Goal: Transaction & Acquisition: Purchase product/service

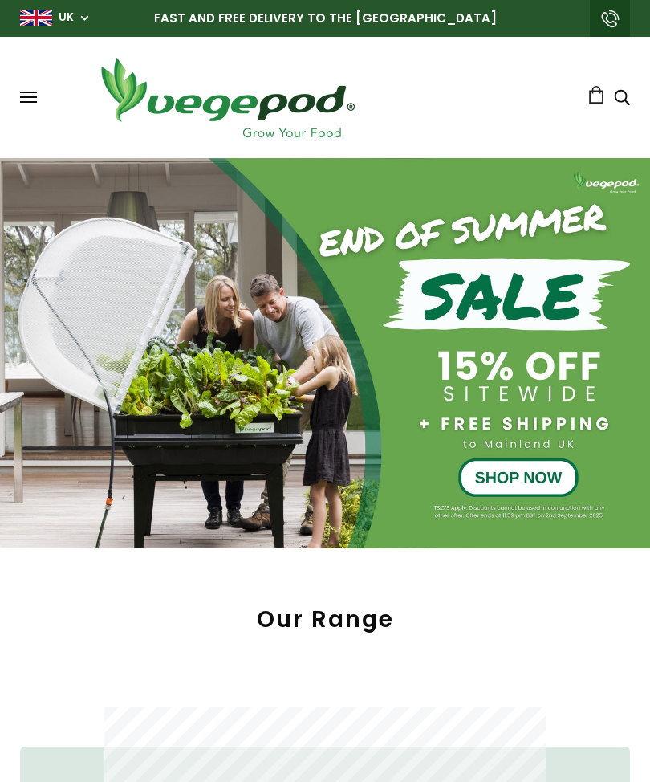
click at [525, 479] on div at bounding box center [325, 353] width 650 height 390
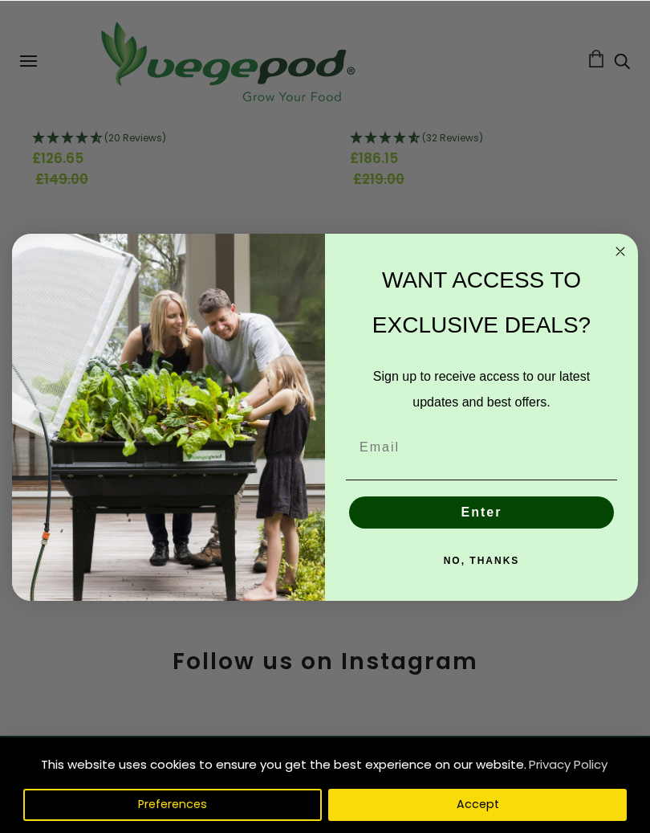
scroll to position [479, 0]
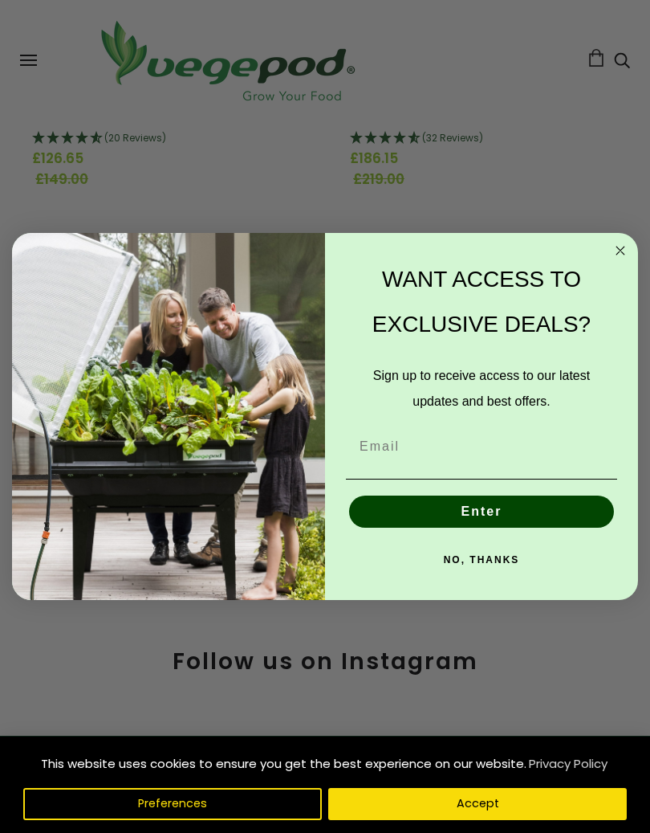
click at [605, 251] on div "WANT ACCESS TO EXCLUSIVE DEALS?" at bounding box center [481, 302] width 281 height 106
click at [620, 249] on circle "Close dialog" at bounding box center [621, 251] width 18 height 18
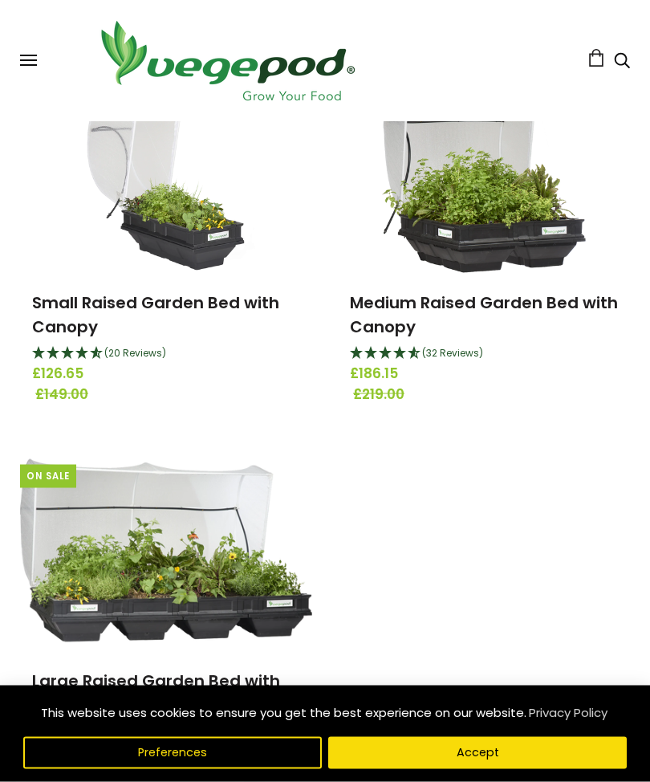
scroll to position [264, 0]
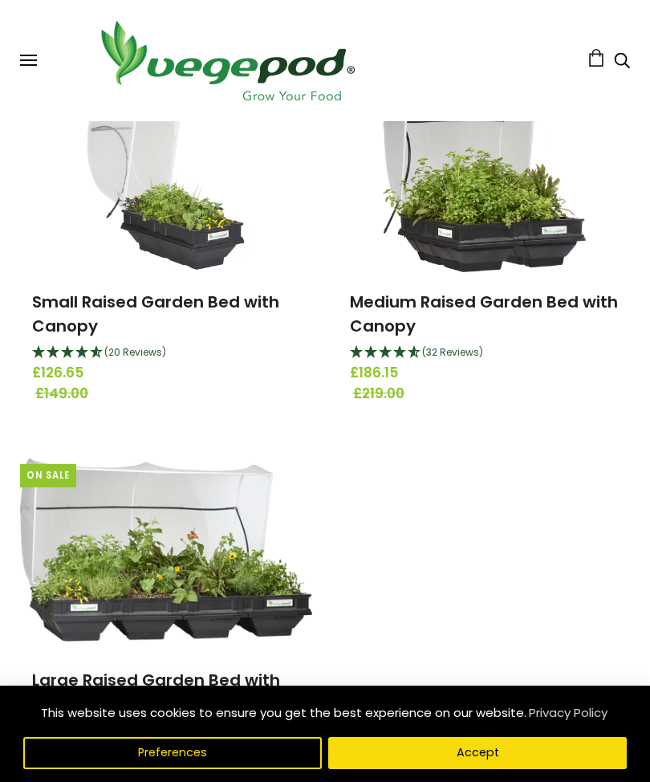
click at [31, 64] on span at bounding box center [28, 65] width 17 height 2
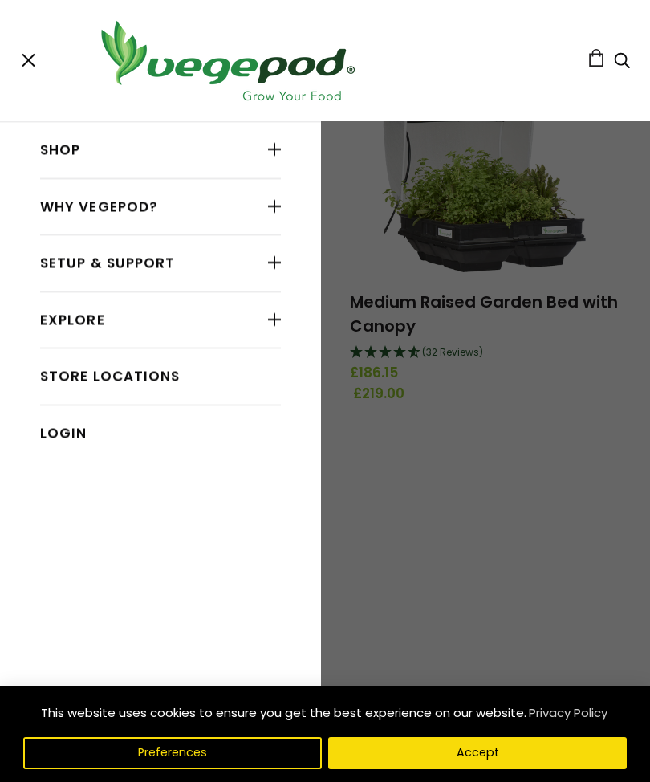
click at [279, 149] on div at bounding box center [274, 149] width 13 height 21
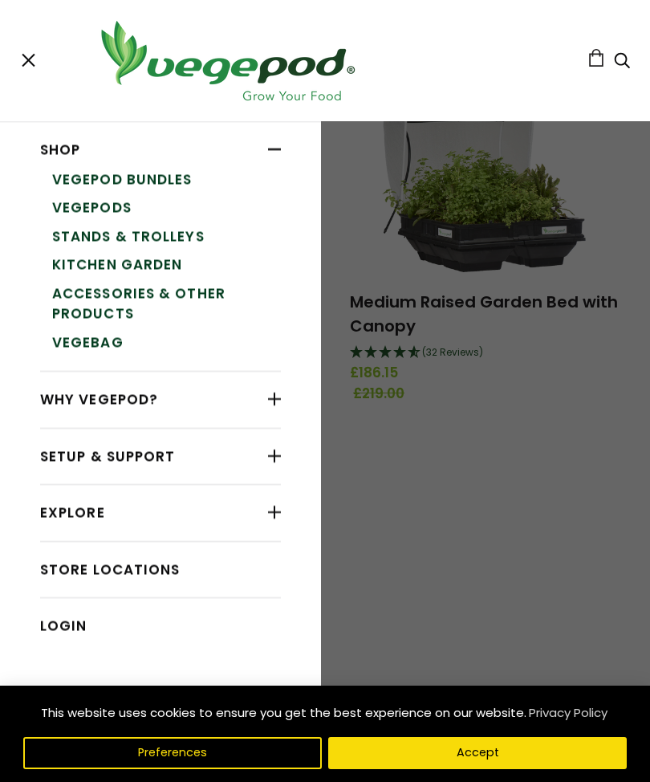
click at [169, 178] on link "Vegepod Bundles" at bounding box center [166, 179] width 229 height 29
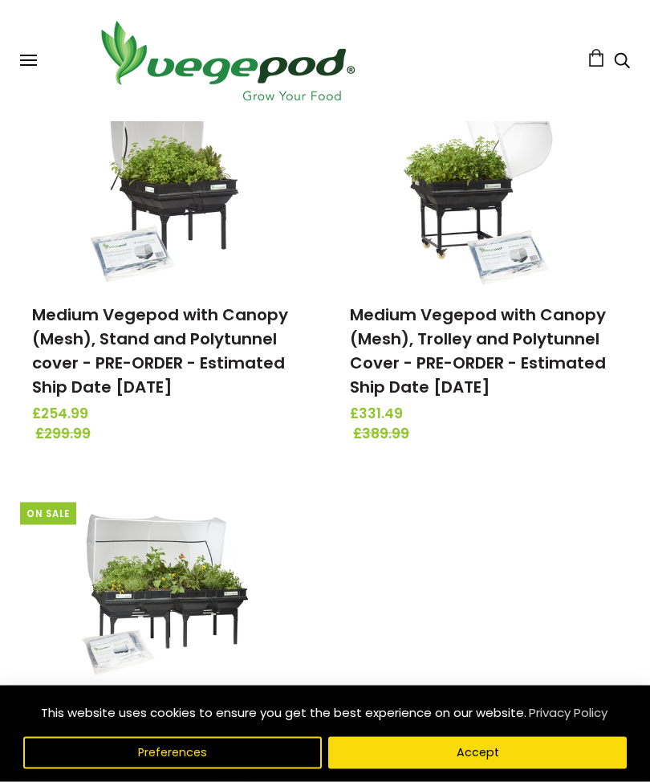
scroll to position [620, 0]
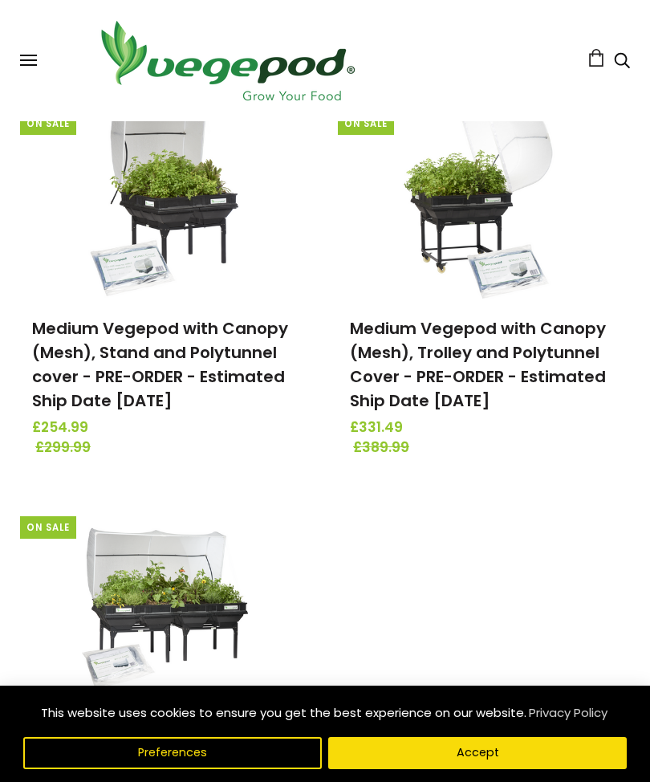
click at [423, 496] on div "On Sale Small Vegepod with Canopy (Mesh), Stand and Polytunnel Cover £191.24 £2…" at bounding box center [312, 299] width 636 height 1166
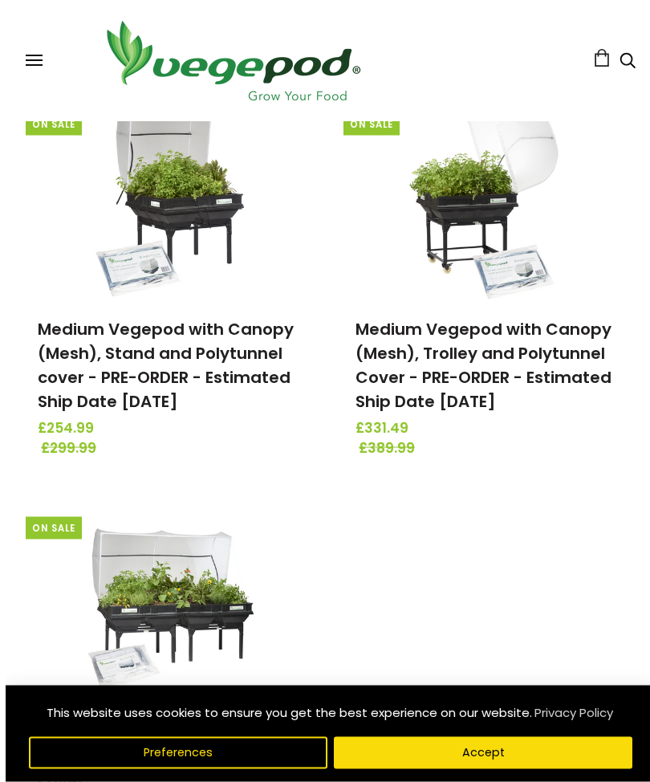
scroll to position [619, 0]
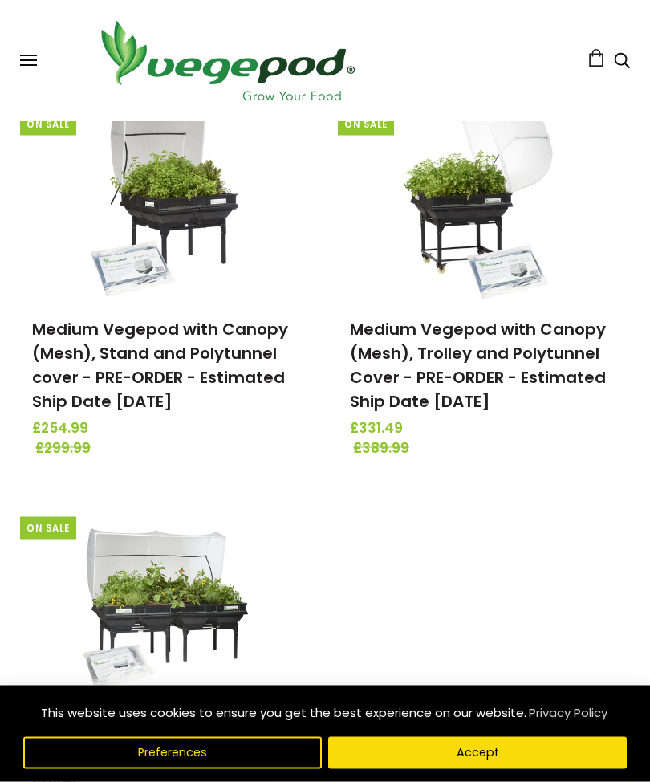
click at [181, 361] on link "Medium Vegepod with Canopy (Mesh), Stand and Polytunnel cover - PRE-ORDER - Est…" at bounding box center [160, 365] width 256 height 95
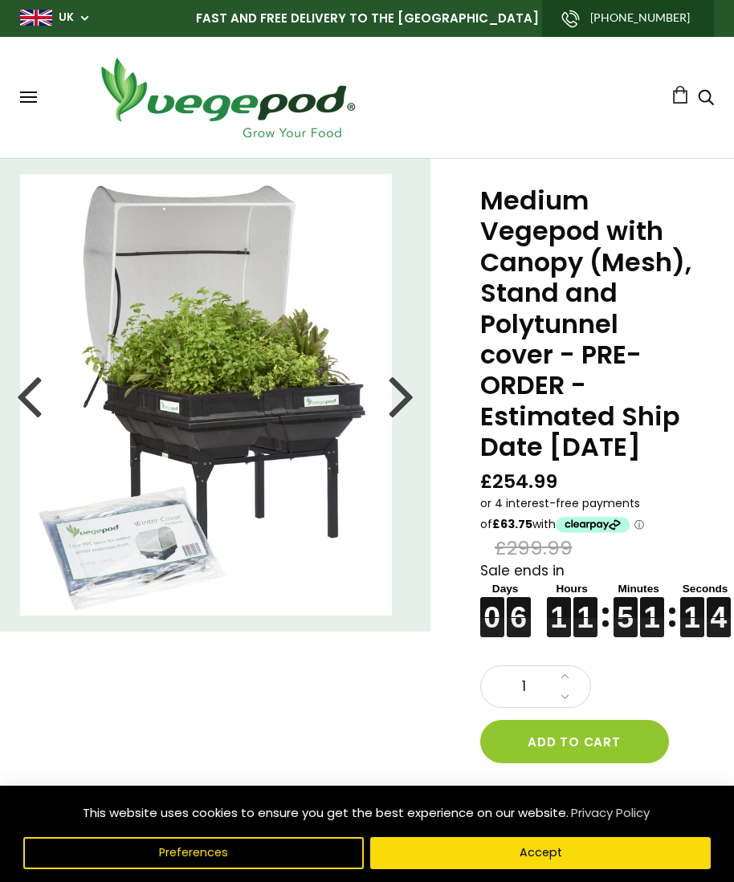
click at [405, 407] on div at bounding box center [402, 395] width 26 height 72
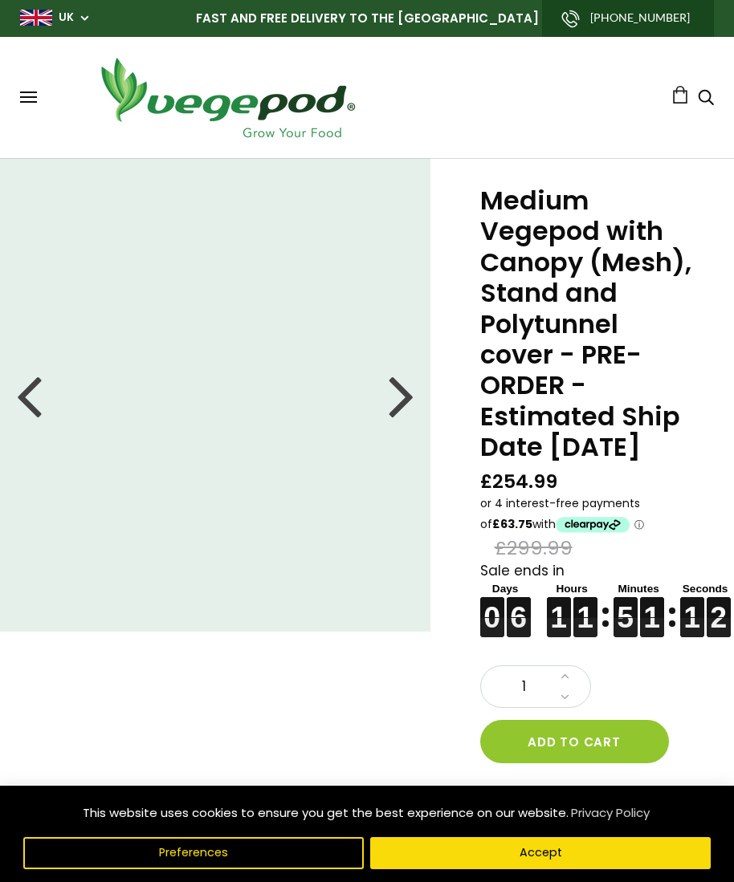
click at [403, 393] on div at bounding box center [402, 395] width 26 height 72
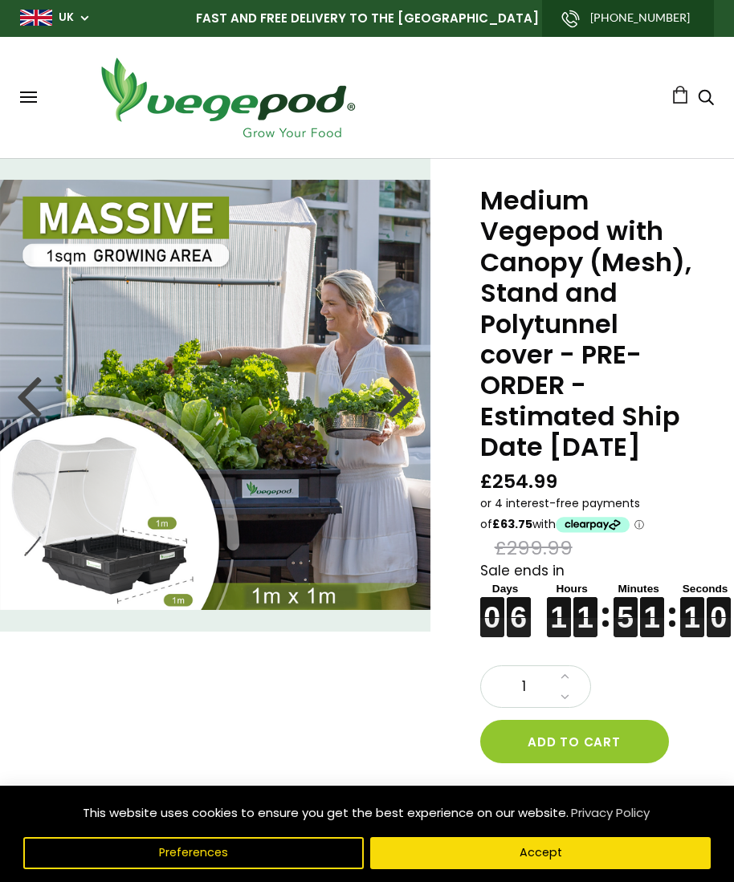
click at [421, 406] on img at bounding box center [215, 395] width 430 height 430
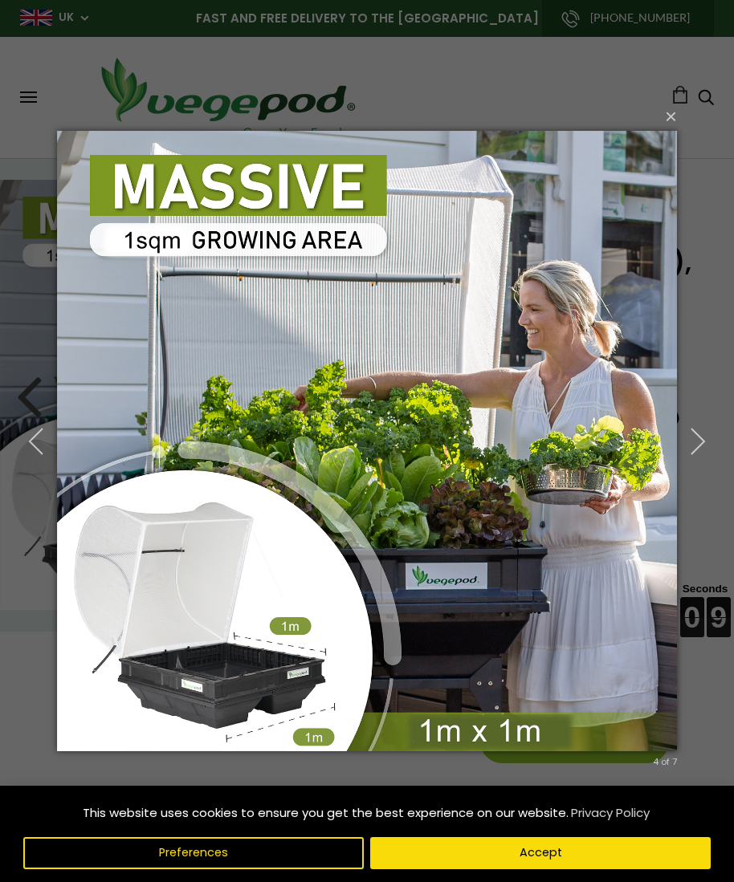
click at [402, 398] on img at bounding box center [367, 441] width 620 height 684
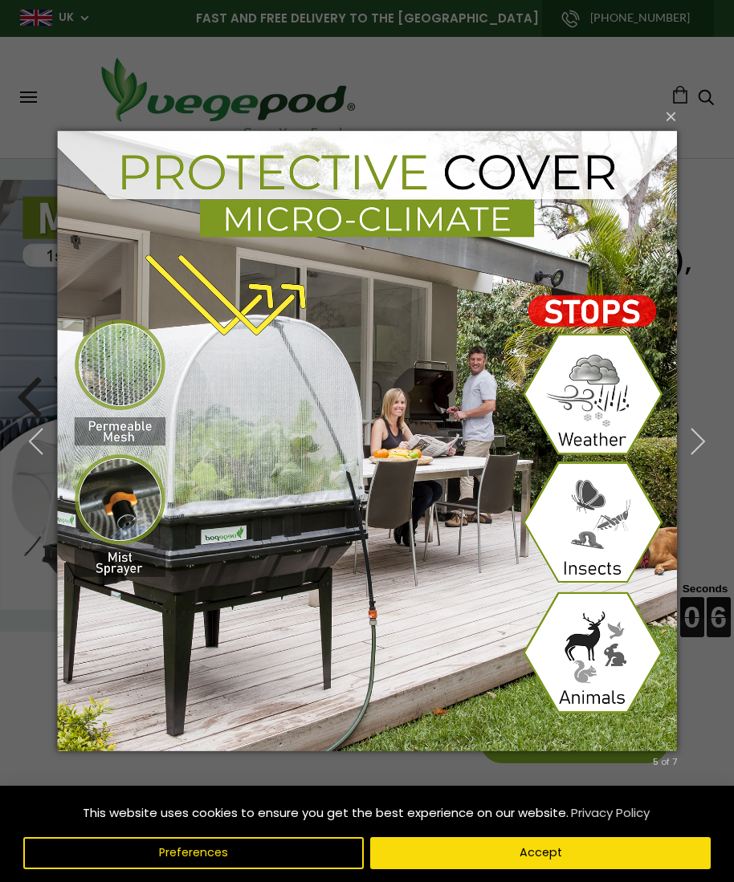
click at [699, 442] on icon "button" at bounding box center [697, 441] width 29 height 29
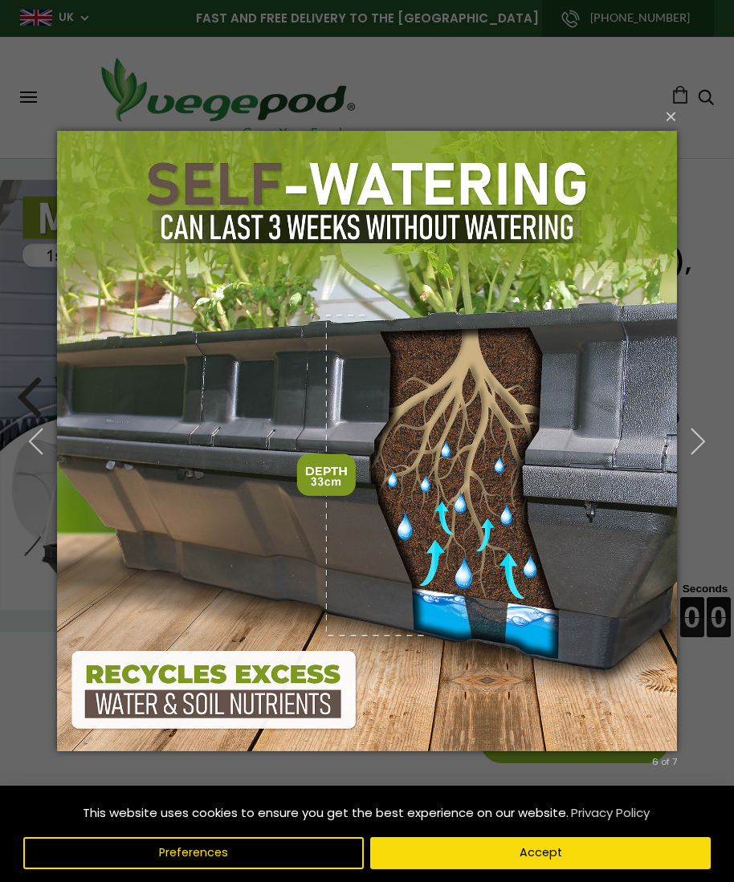
click at [691, 440] on icon "button" at bounding box center [697, 441] width 29 height 29
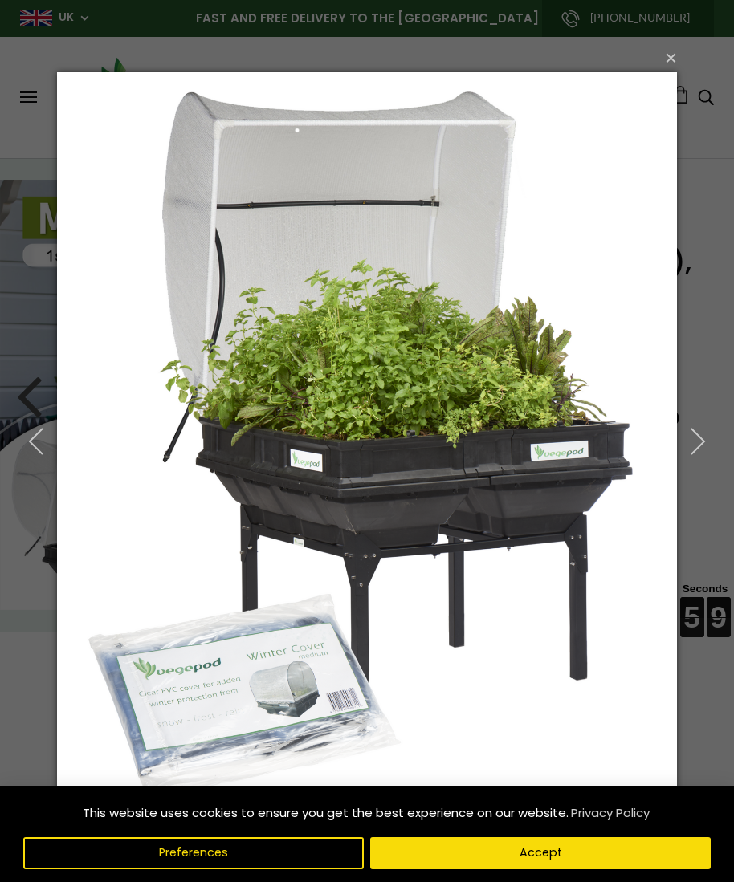
click at [697, 438] on icon "button" at bounding box center [697, 441] width 29 height 29
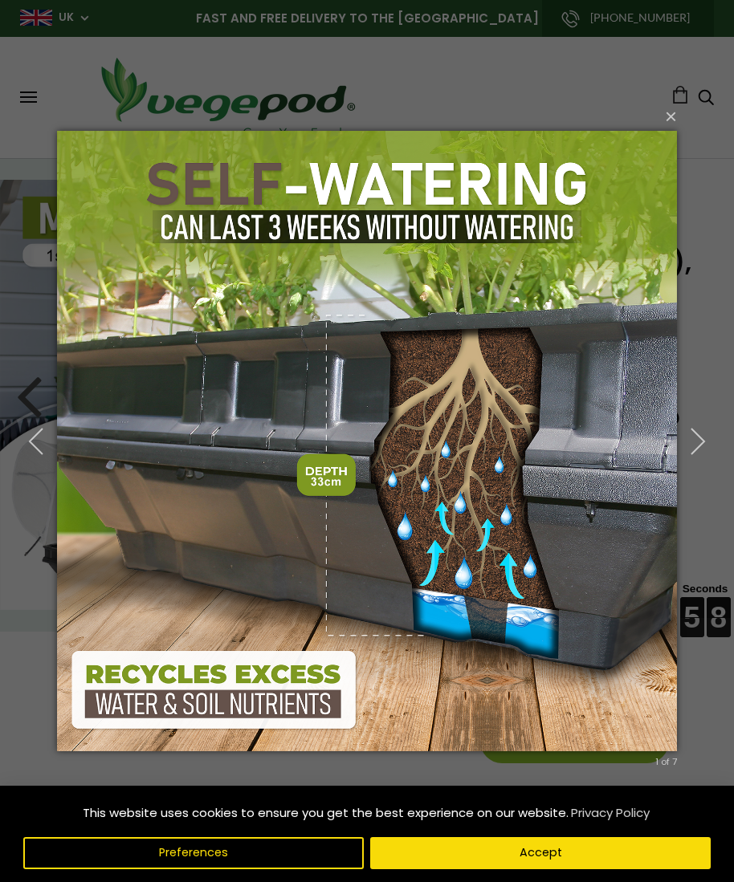
click at [702, 445] on icon "button" at bounding box center [697, 441] width 29 height 29
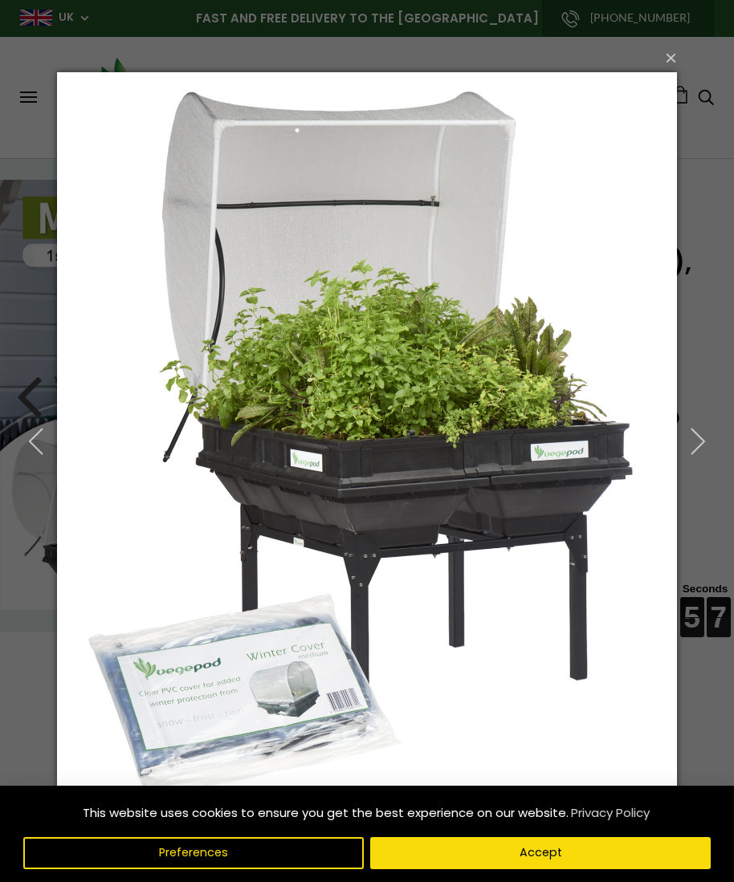
click at [687, 440] on icon "button" at bounding box center [697, 441] width 29 height 29
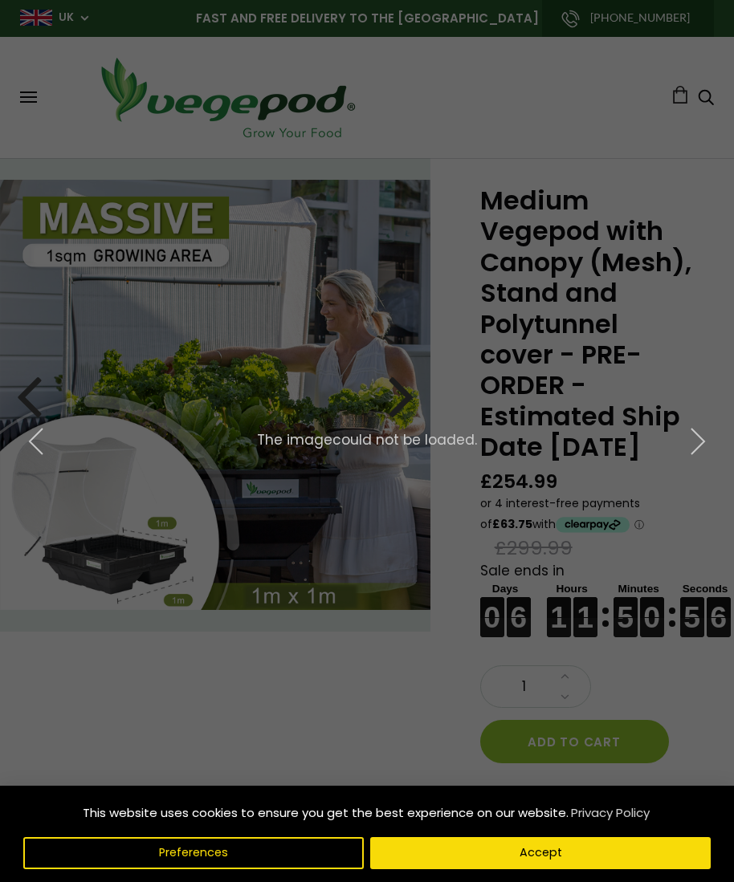
click at [696, 444] on icon "button" at bounding box center [697, 441] width 29 height 29
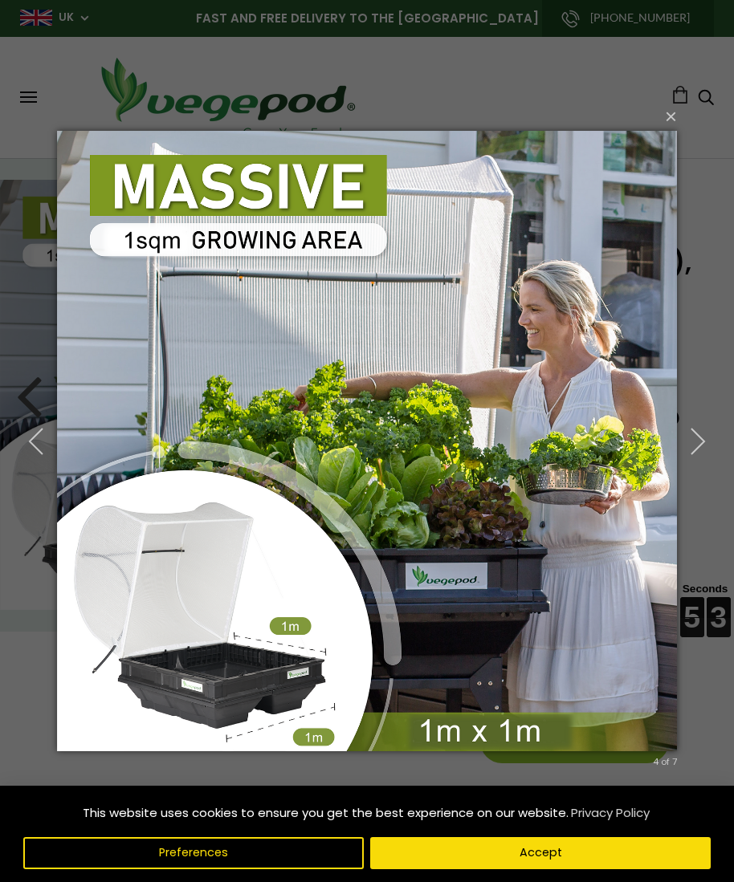
click at [699, 450] on icon "button" at bounding box center [697, 441] width 29 height 29
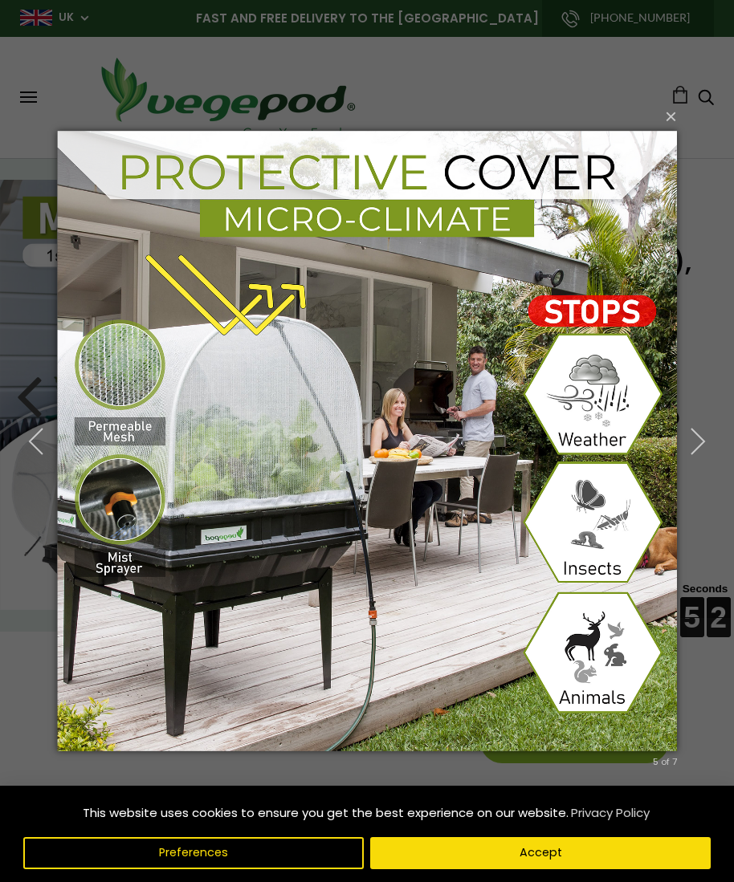
click at [696, 433] on icon "button" at bounding box center [697, 441] width 29 height 29
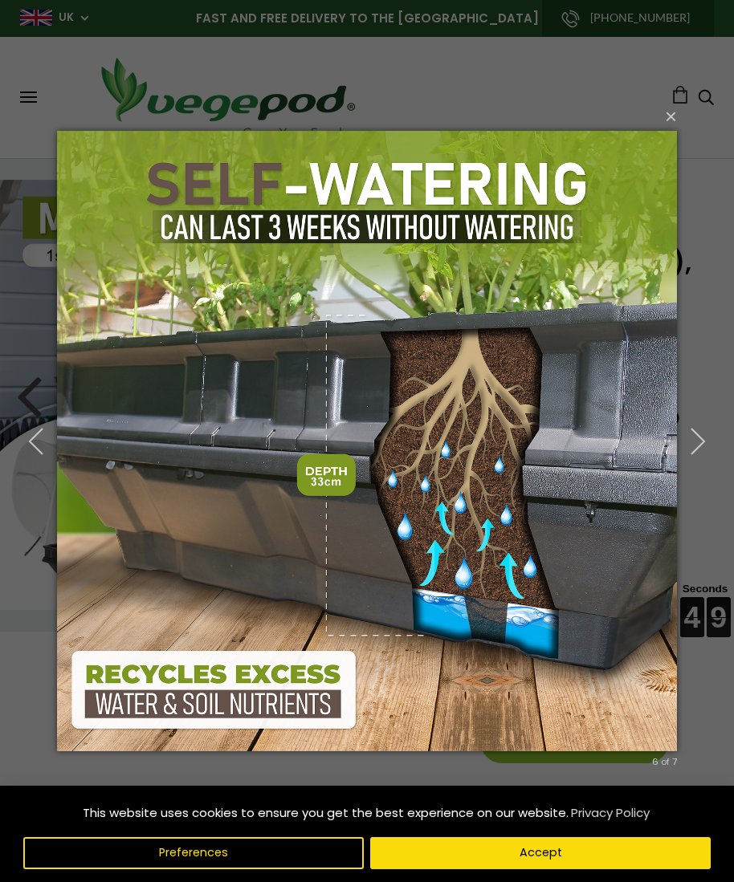
click at [239, 838] on button "Preferences" at bounding box center [193, 853] width 340 height 32
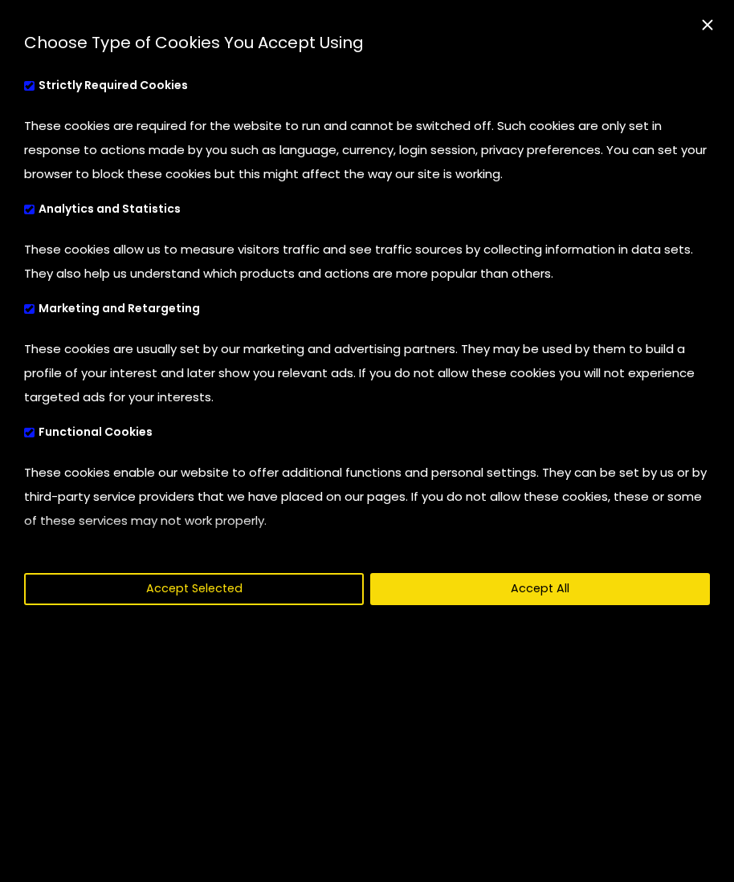
click at [214, 586] on button "Accept Selected" at bounding box center [194, 589] width 340 height 32
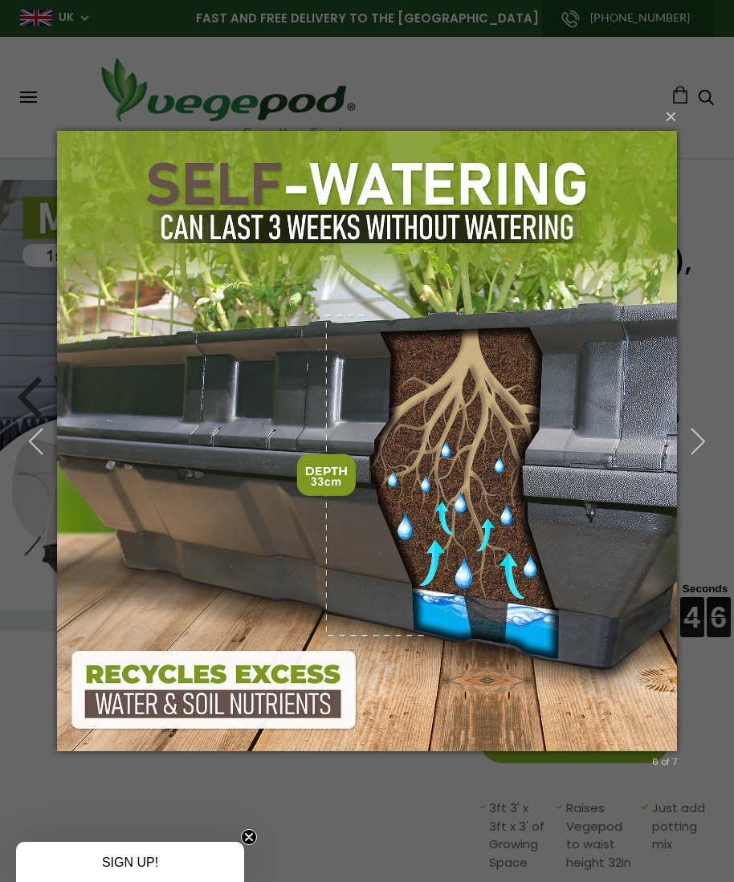
click at [661, 129] on button "×" at bounding box center [372, 116] width 620 height 35
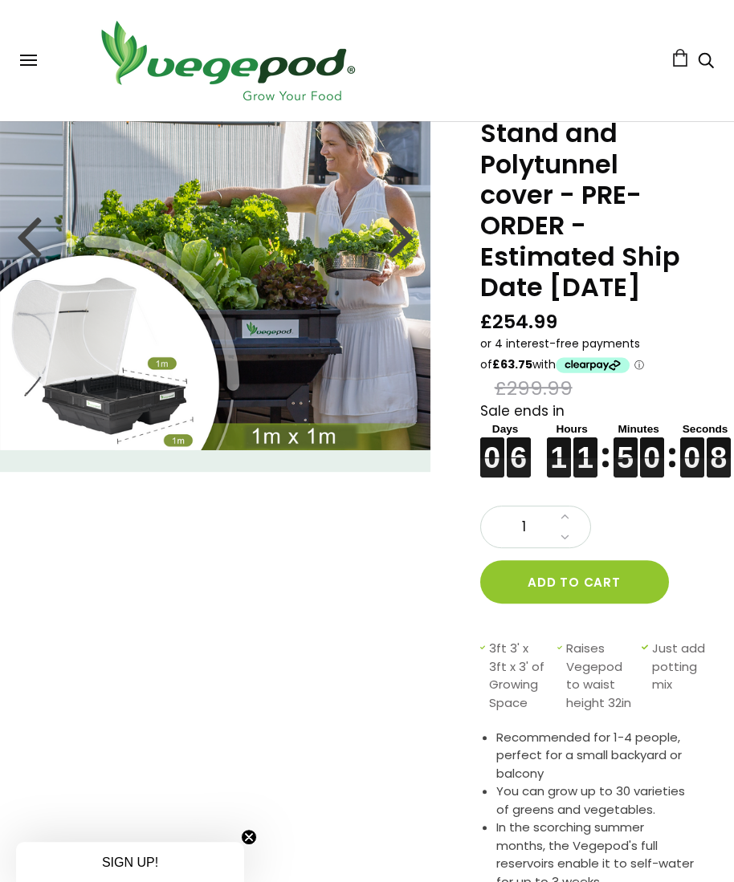
scroll to position [157, 0]
